Goal: Subscribe to service/newsletter

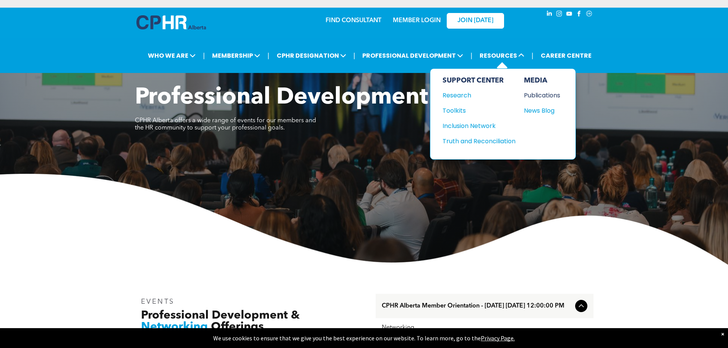
click at [539, 95] on div "Publications" at bounding box center [540, 96] width 33 height 10
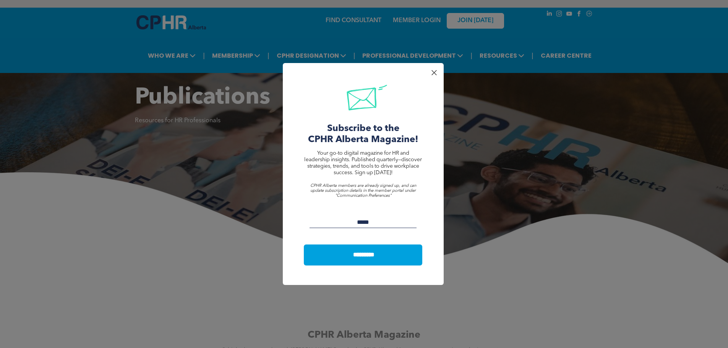
click at [358, 222] on input "Email:" at bounding box center [363, 222] width 107 height 11
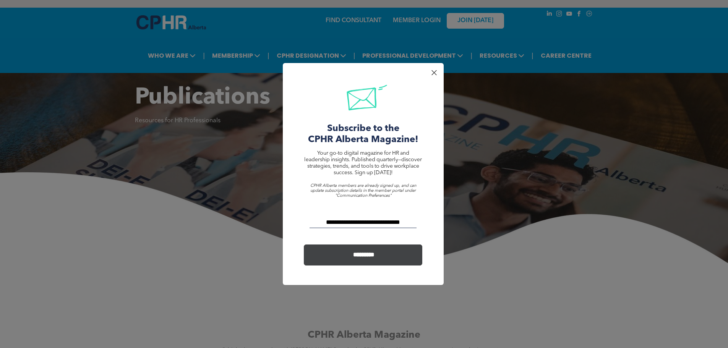
type input "**********"
click at [370, 248] on input "*********" at bounding box center [364, 255] width 116 height 14
